Goal: Information Seeking & Learning: Check status

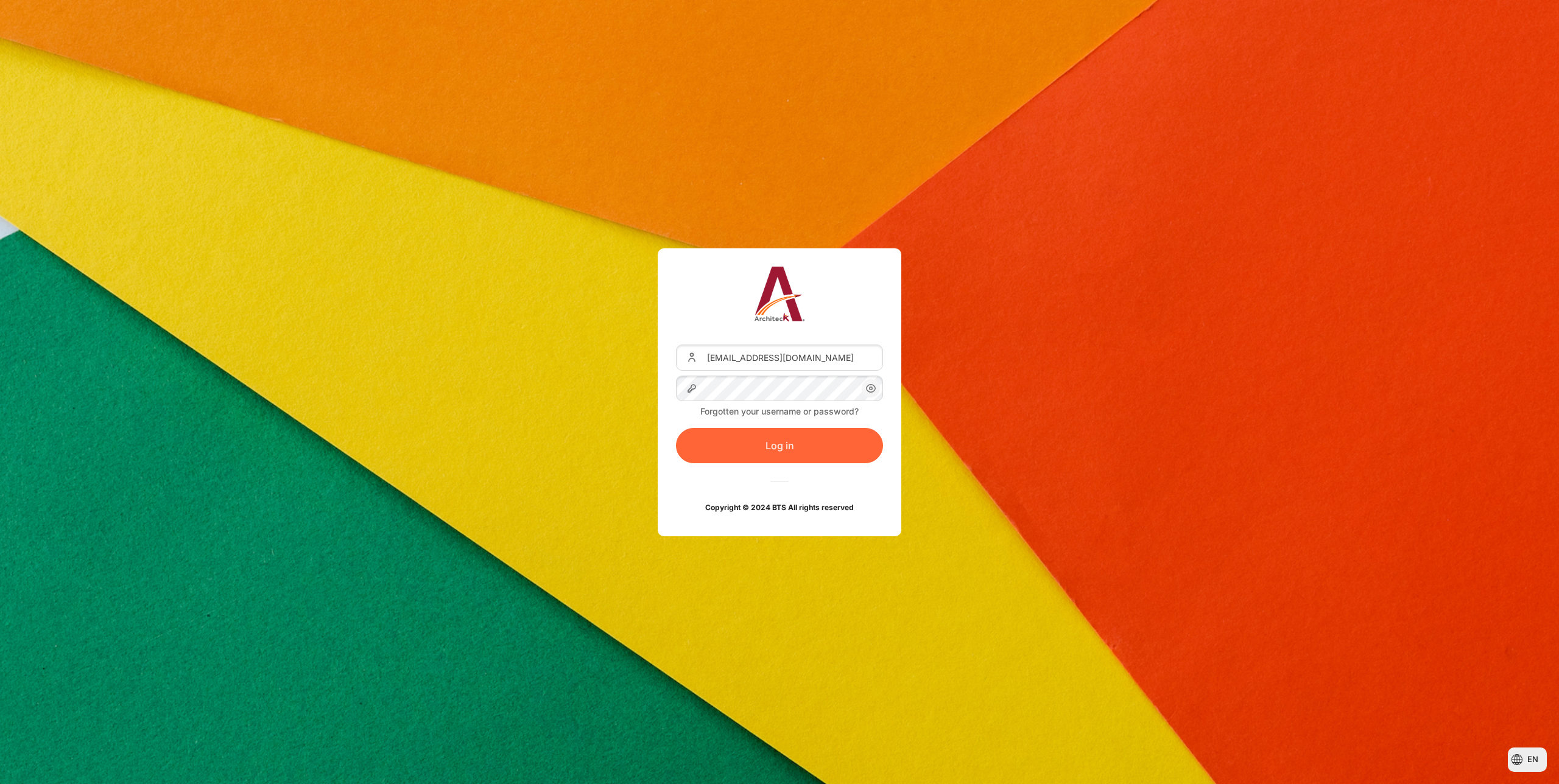
click at [758, 438] on button "Log in" at bounding box center [780, 445] width 207 height 35
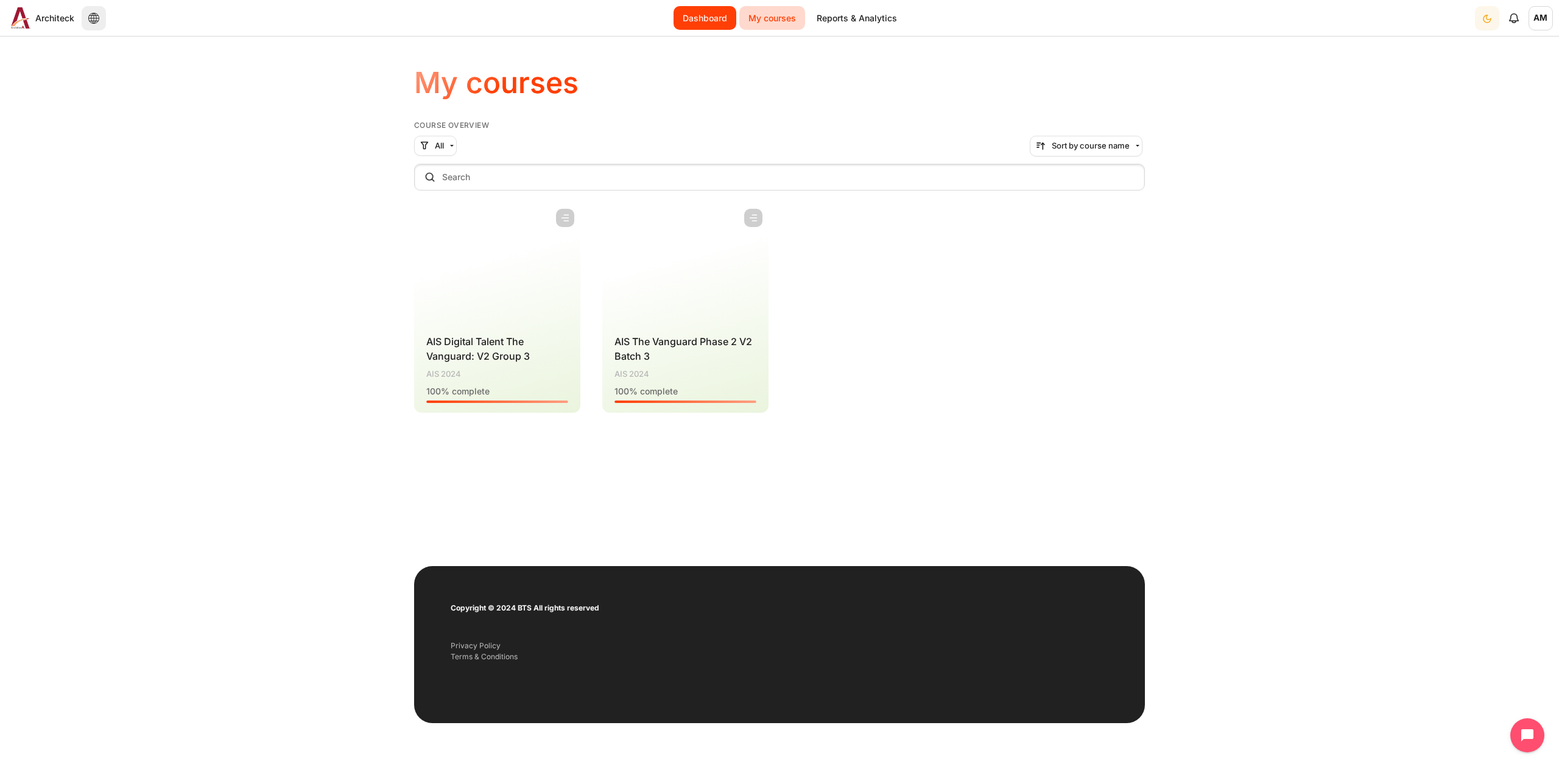
click at [709, 20] on link "Dashboard" at bounding box center [705, 18] width 63 height 24
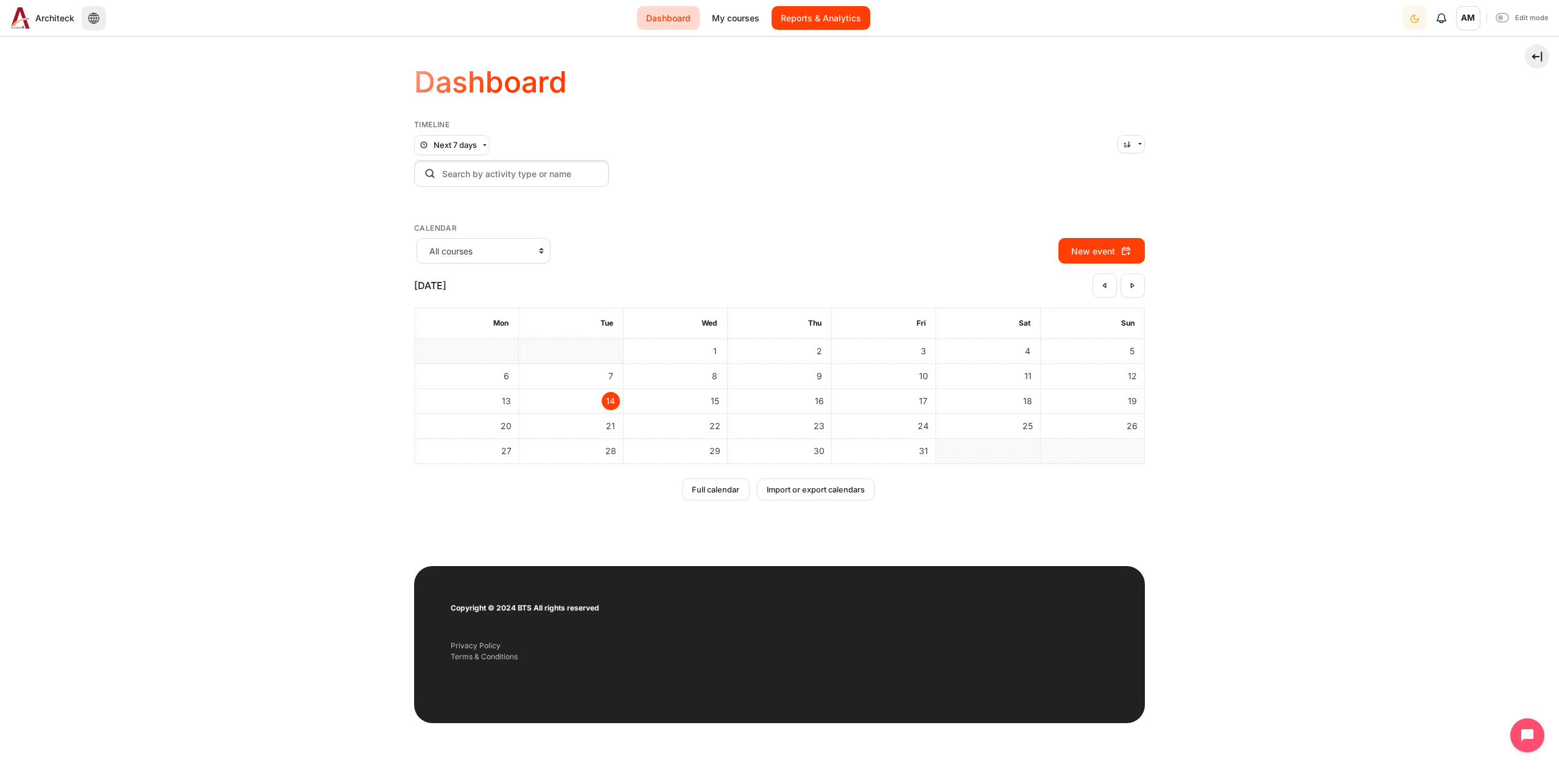
click at [813, 14] on link "Reports & Analytics" at bounding box center [821, 18] width 99 height 24
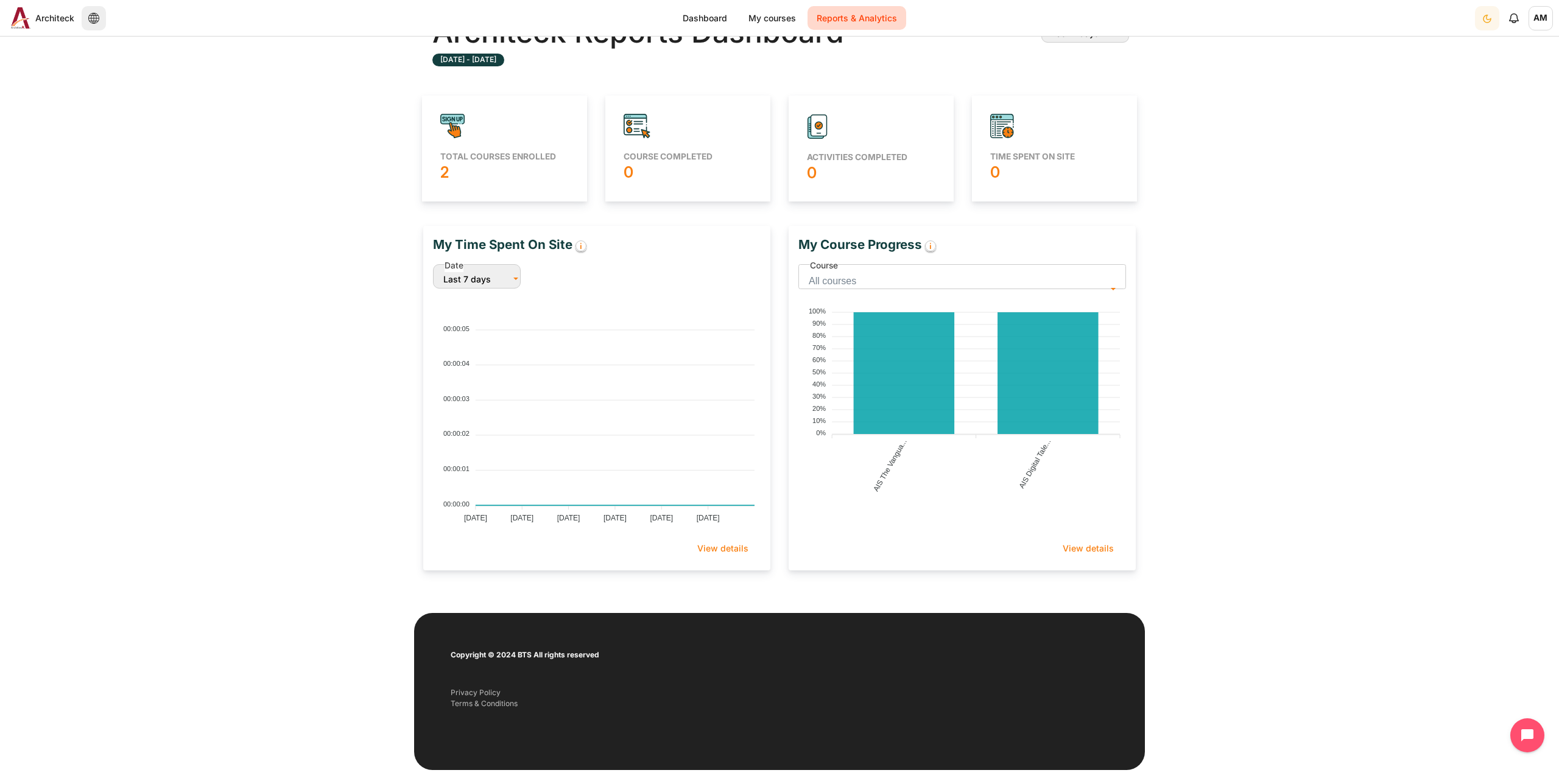
scroll to position [164, 0]
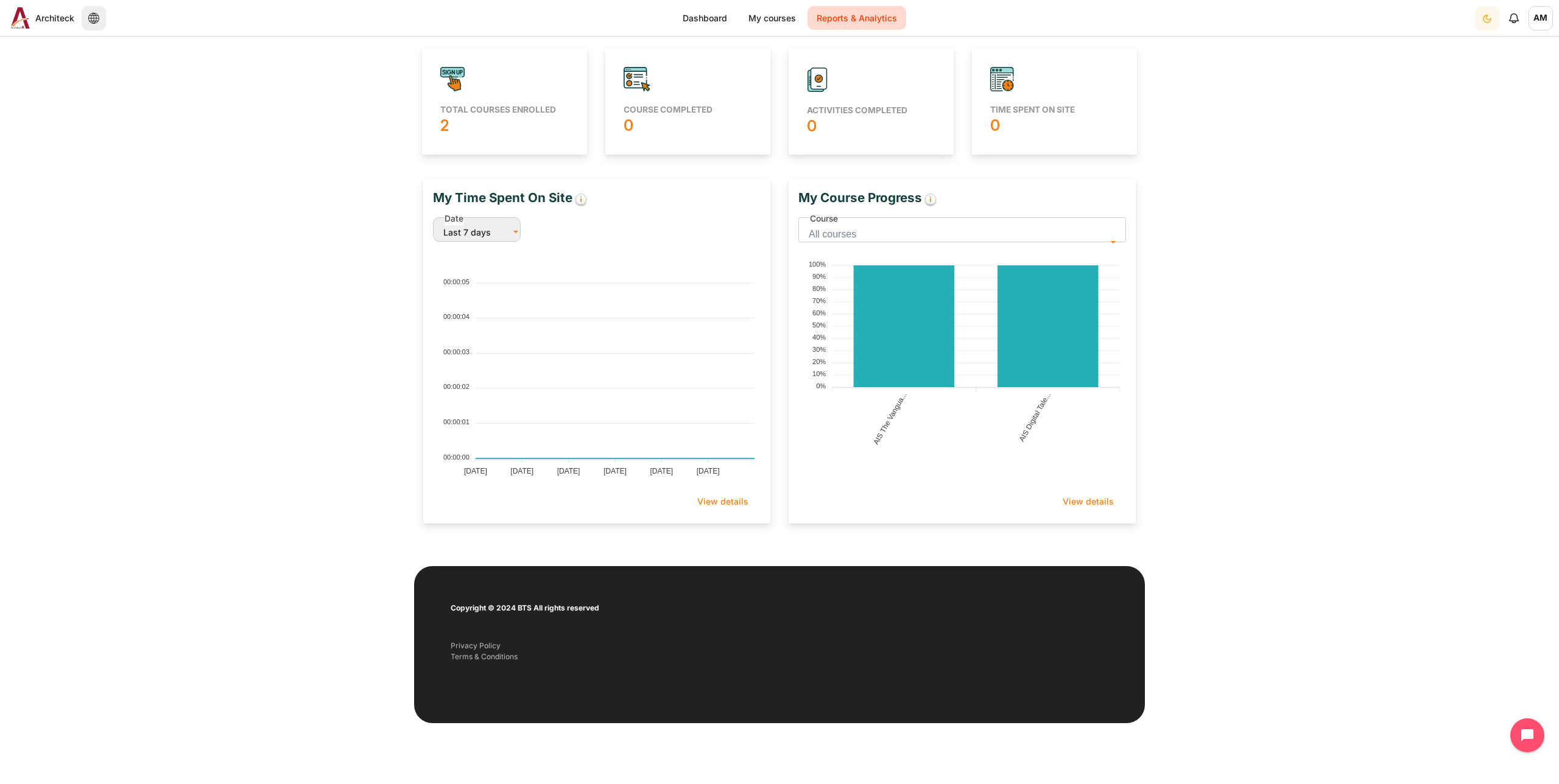
click at [512, 231] on button "Last 7 days" at bounding box center [477, 229] width 88 height 24
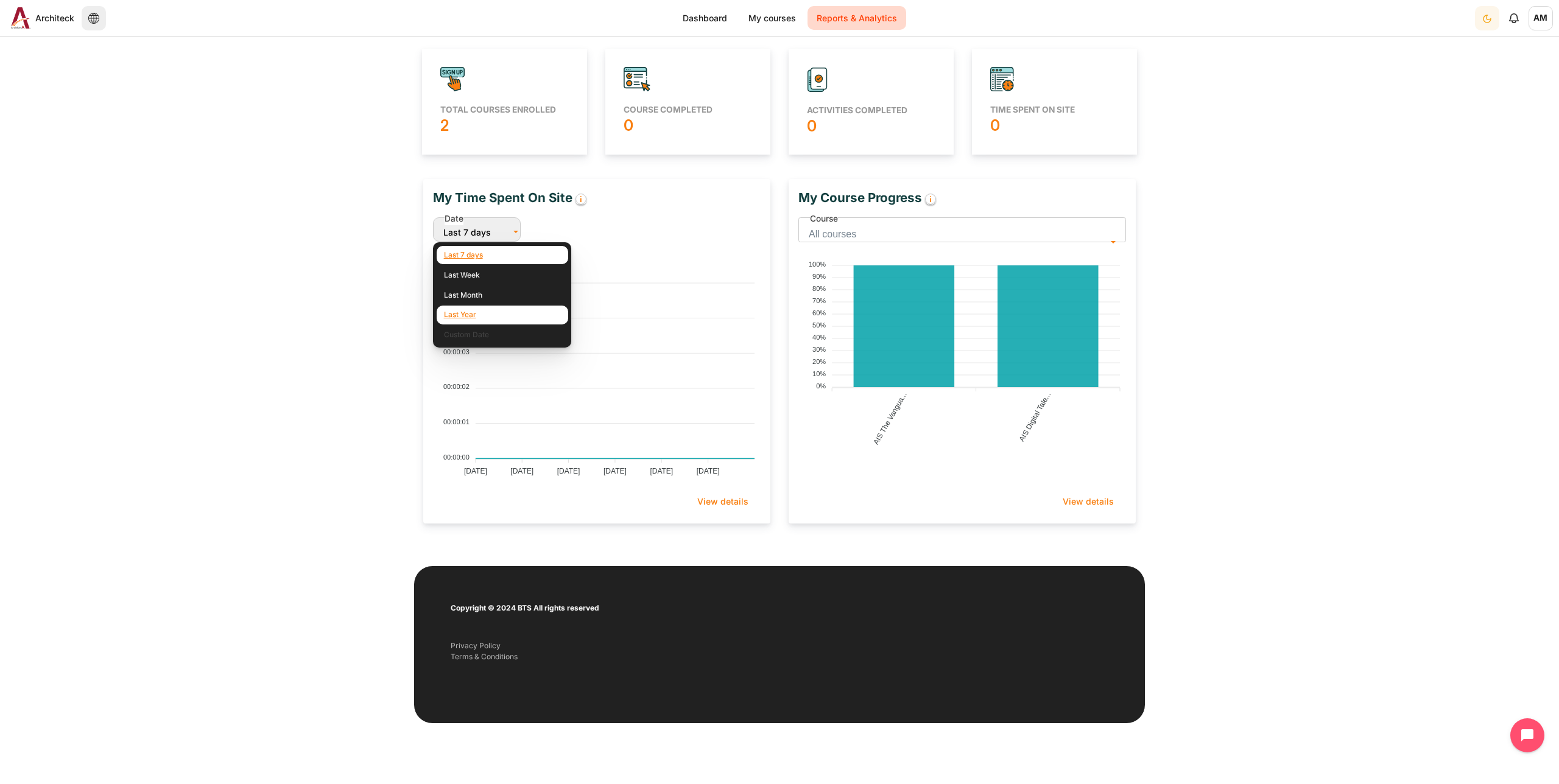
click at [474, 315] on link "Last Year" at bounding box center [503, 315] width 132 height 19
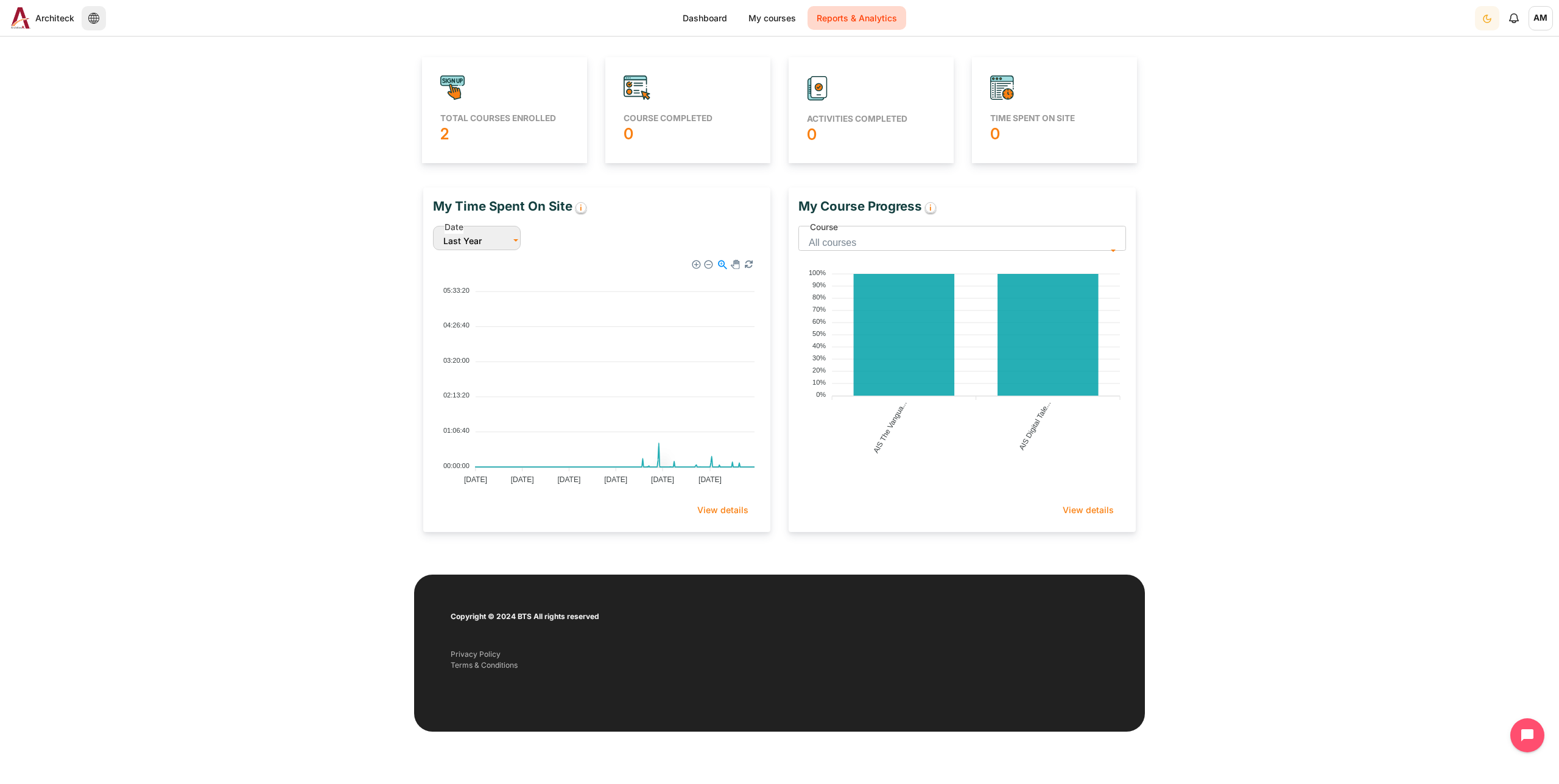
scroll to position [254, 341]
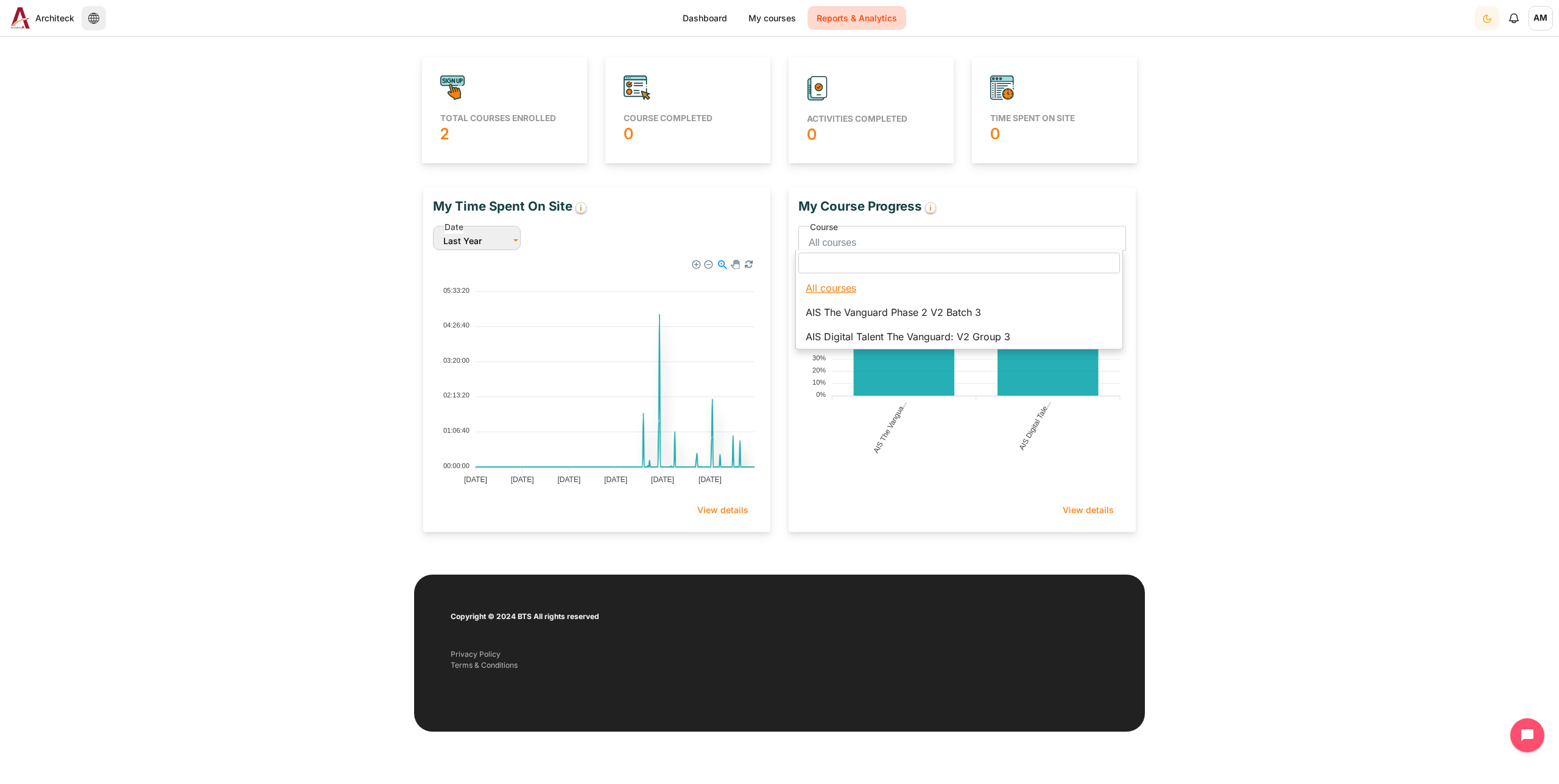
click at [1091, 240] on span "All courses" at bounding box center [957, 243] width 298 height 17
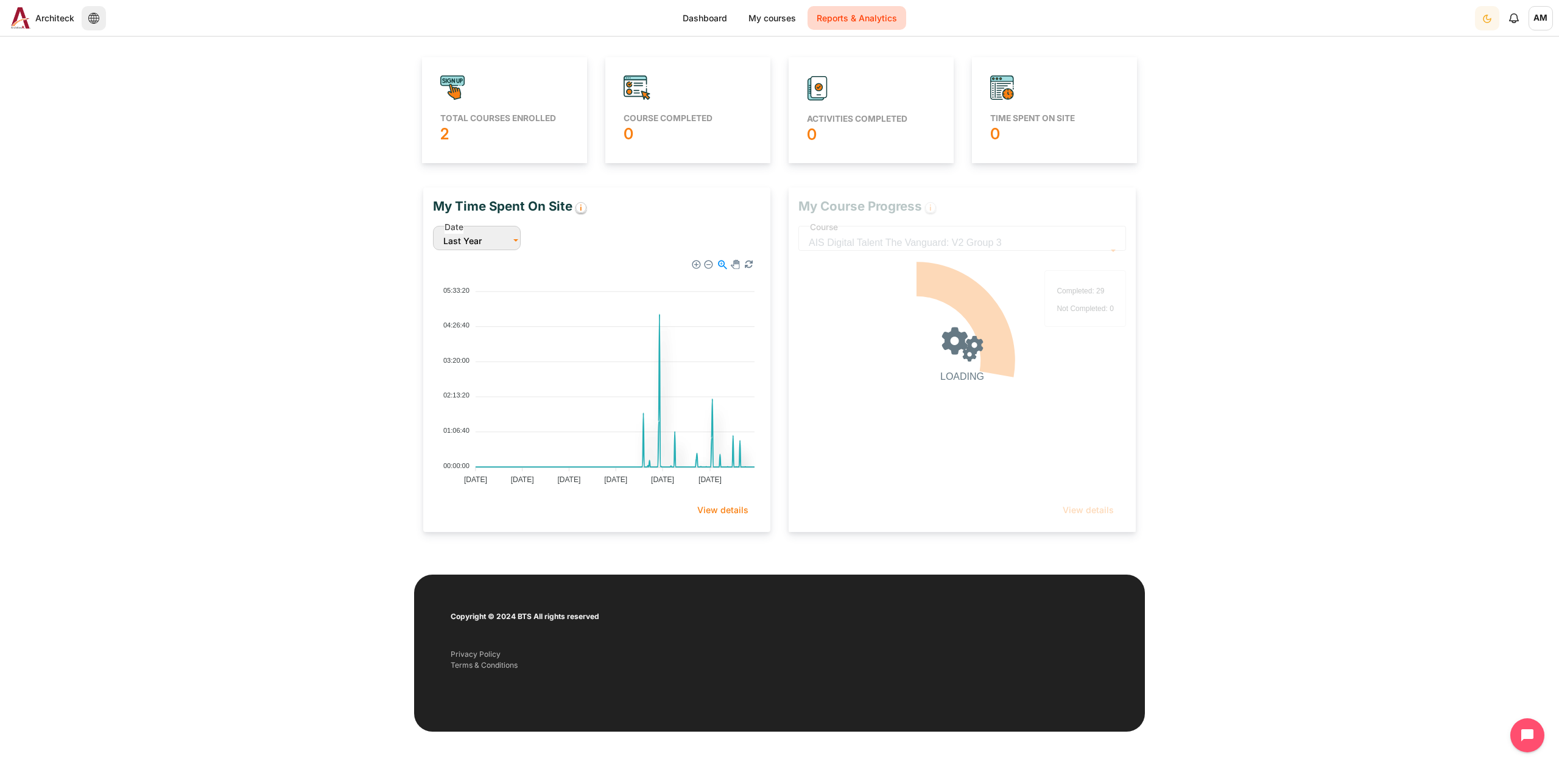
scroll to position [237, 341]
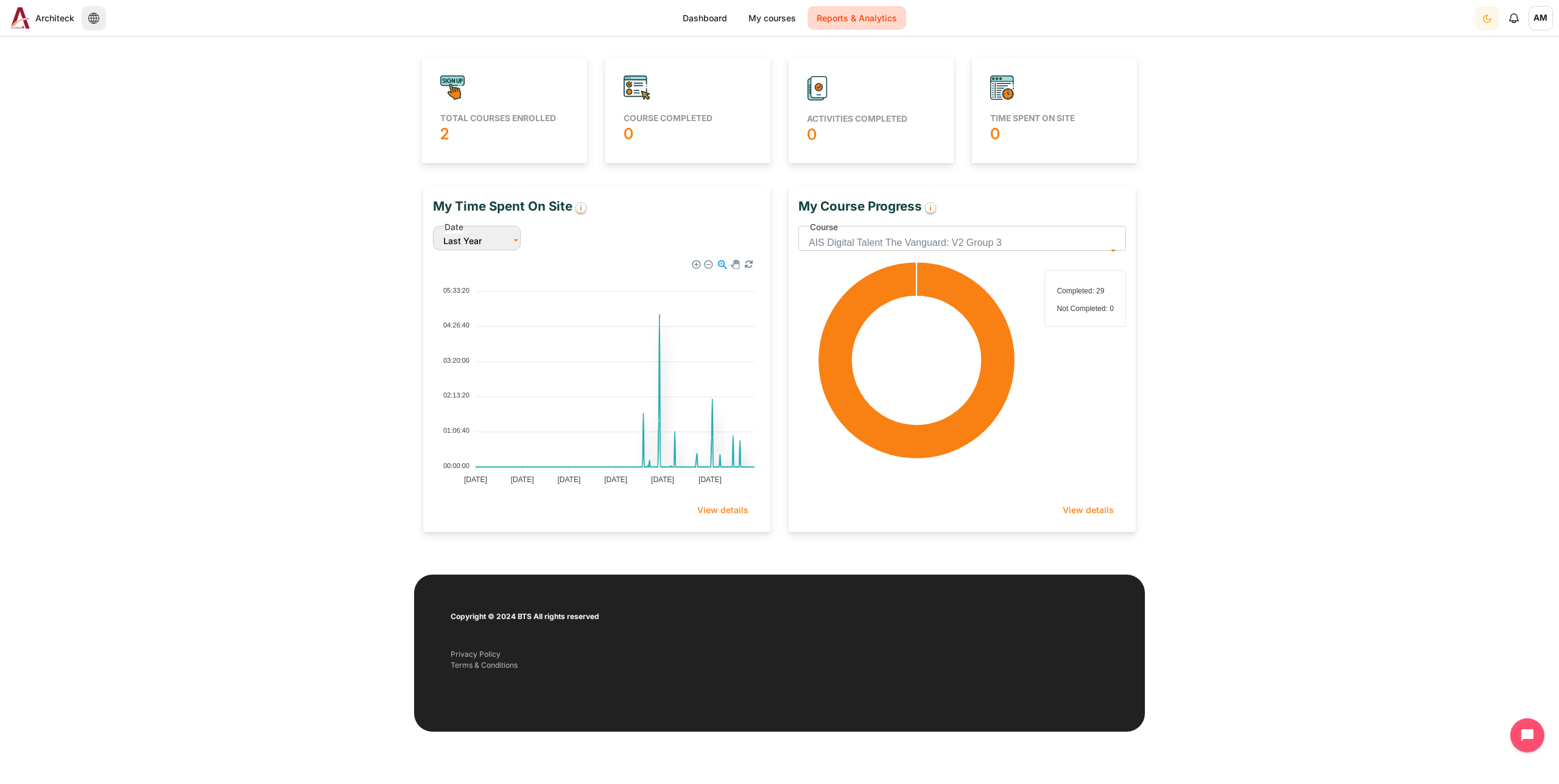
click at [996, 238] on span "AIS Digital Talent The Vanguard: V2 Group 3" at bounding box center [957, 243] width 298 height 17
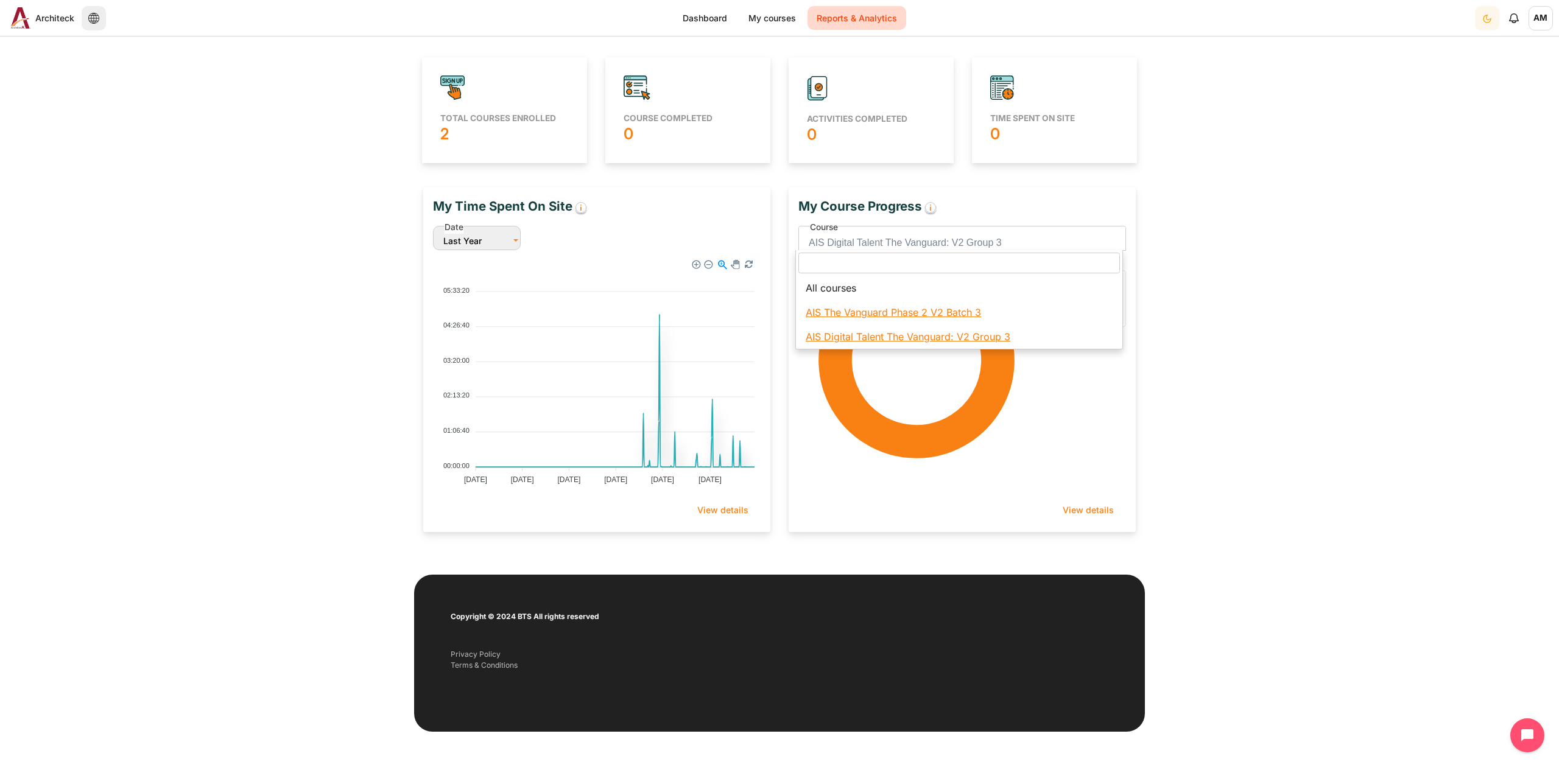
select select "821"
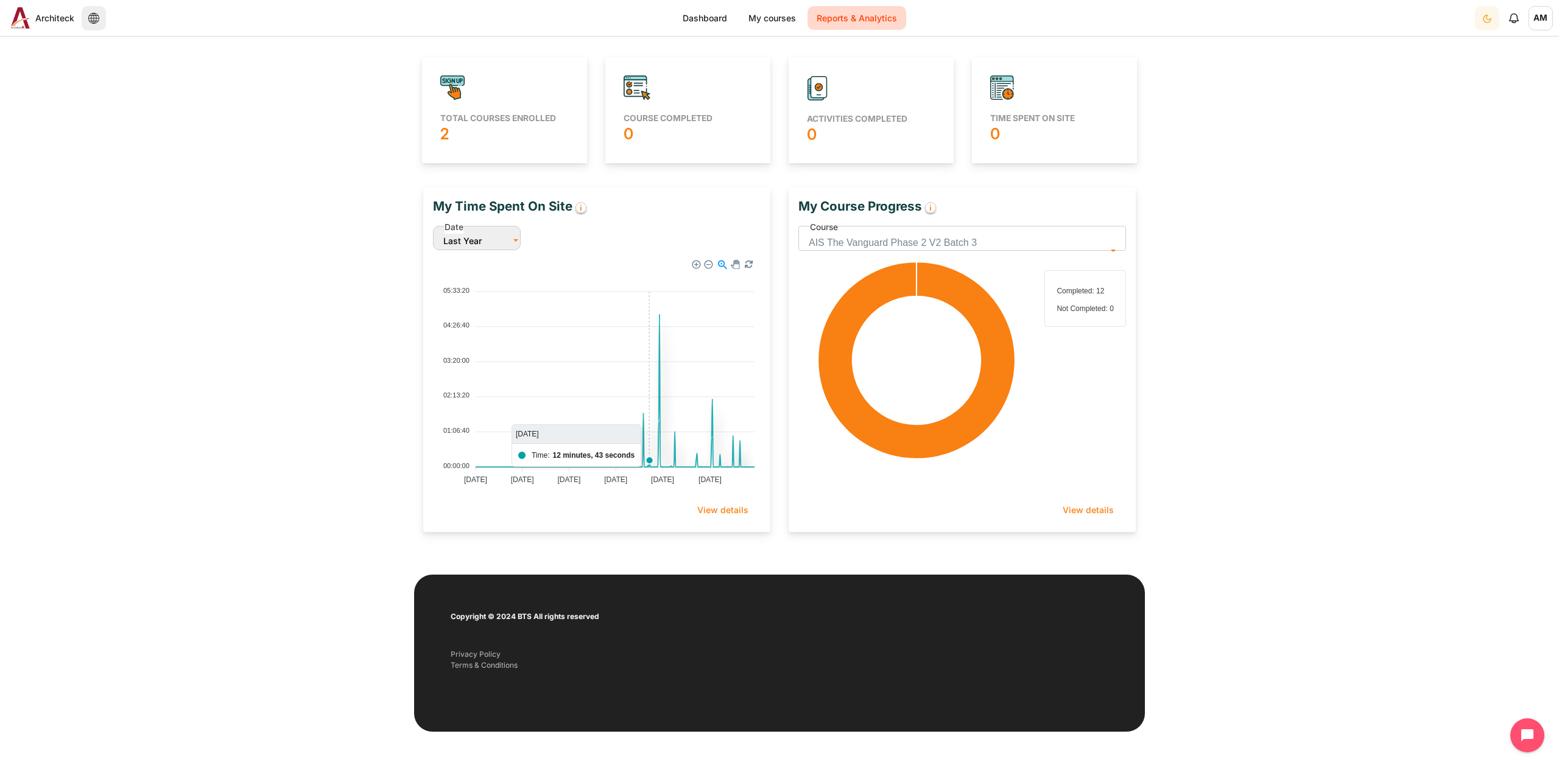
scroll to position [164, 0]
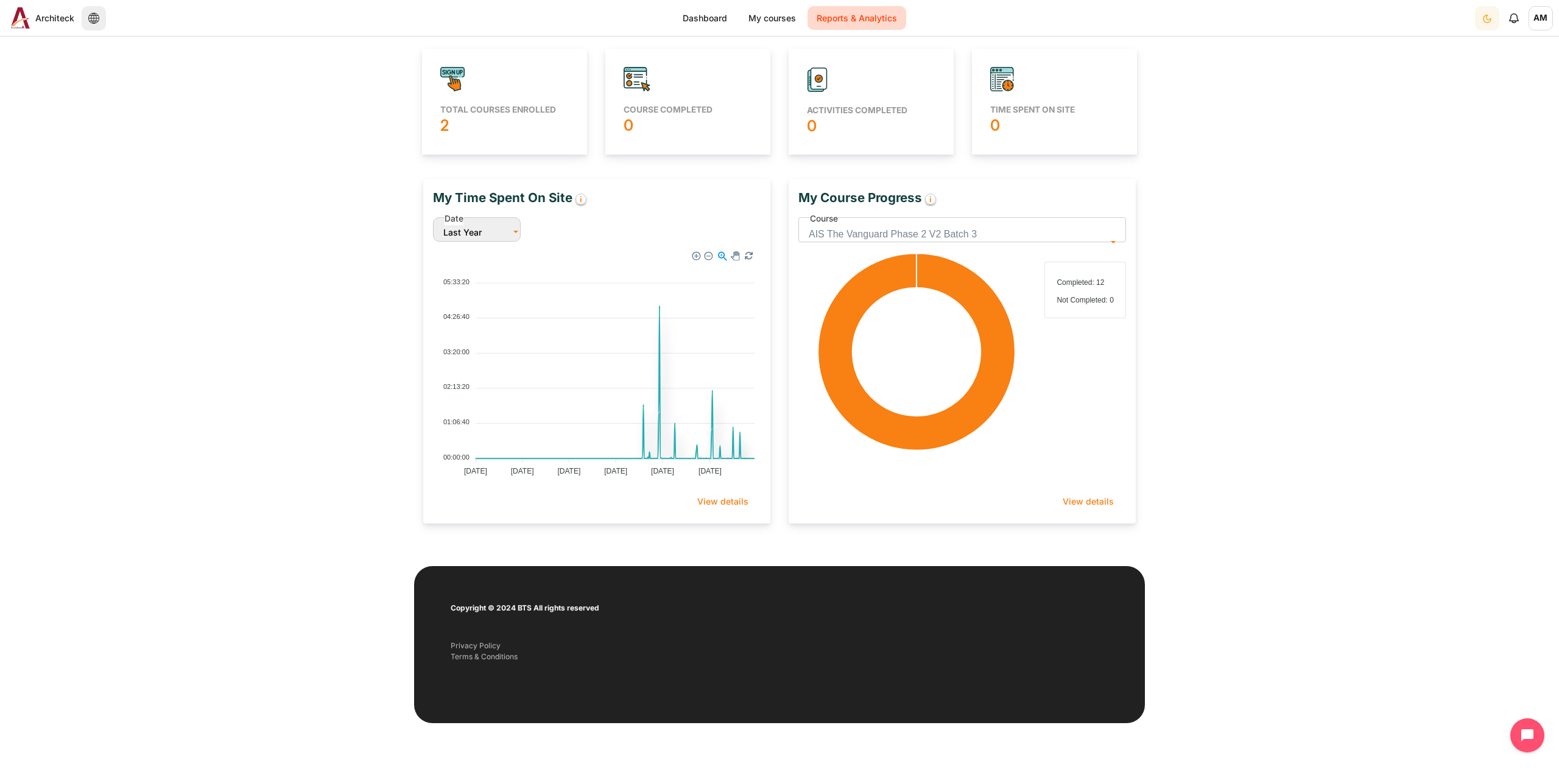
click at [1539, 25] on span "AM" at bounding box center [1540, 19] width 24 height 24
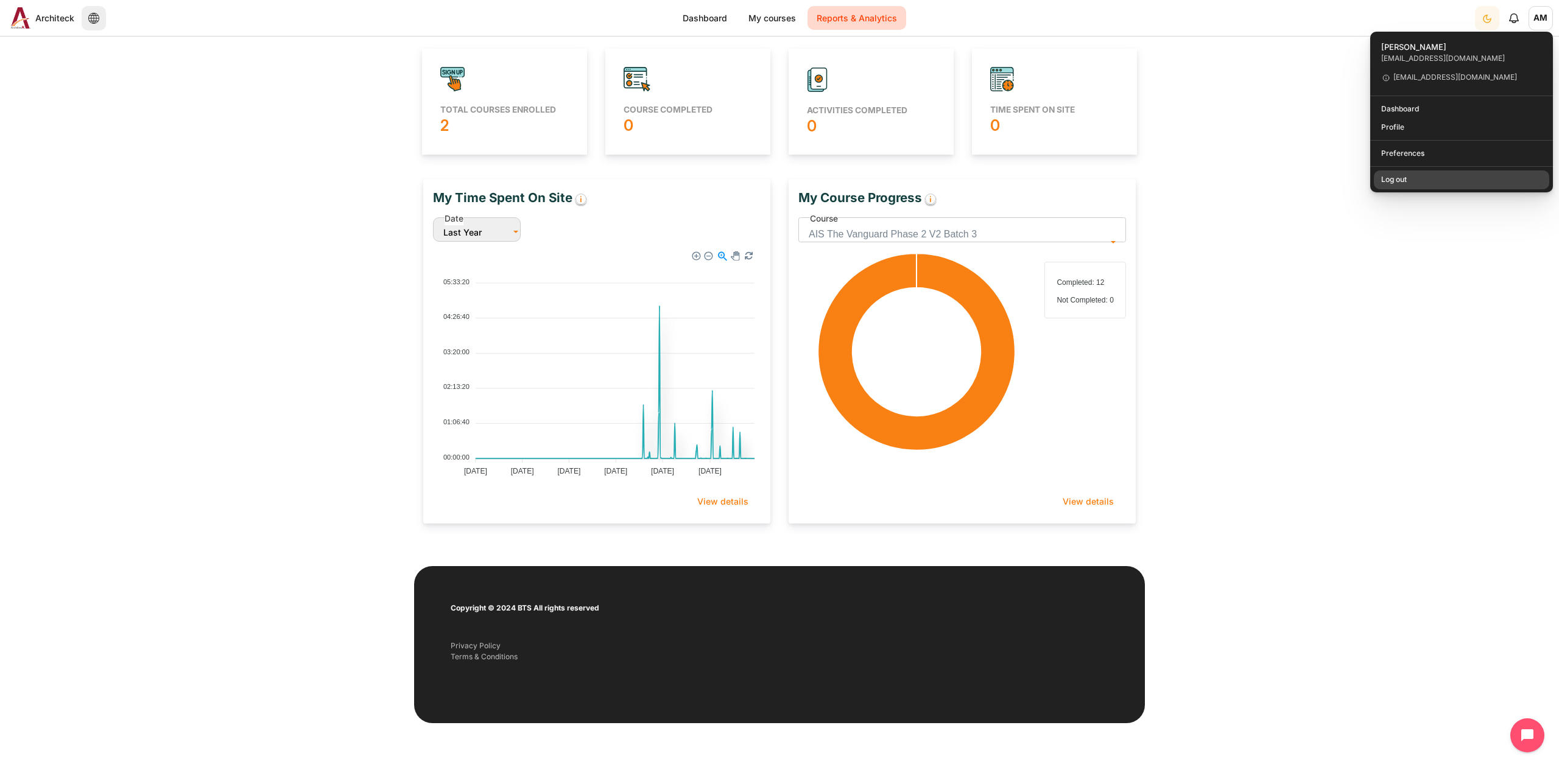
click at [1400, 180] on link "Log out" at bounding box center [1462, 180] width 176 height 19
